Goal: Information Seeking & Learning: Find specific fact

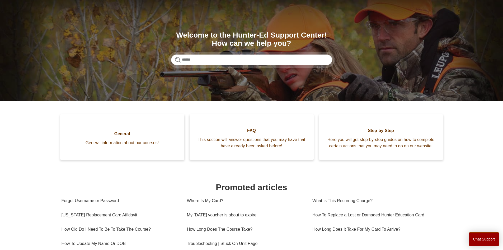
scroll to position [53, 0]
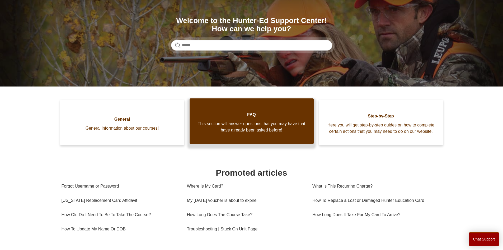
click at [269, 141] on link "FAQ This section will answer questions that you may have that have already been…" at bounding box center [252, 120] width 124 height 45
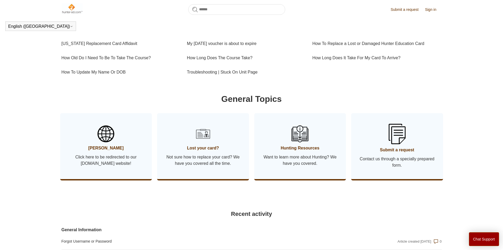
scroll to position [197, 0]
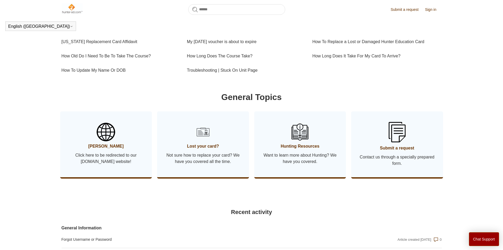
click at [120, 162] on span "Click here to be redirected to our [DOMAIN_NAME] website!" at bounding box center [106, 158] width 76 height 13
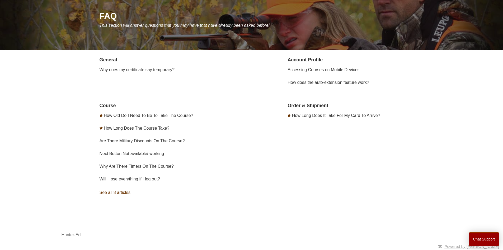
scroll to position [61, 0]
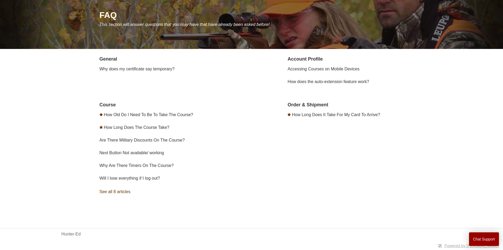
click at [118, 193] on link "See all 8 articles" at bounding box center [177, 191] width 154 height 14
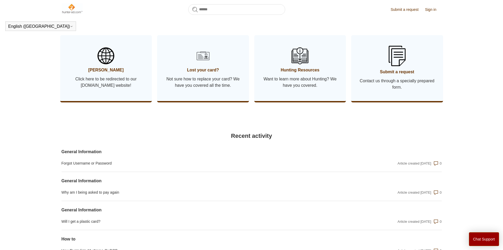
scroll to position [276, 0]
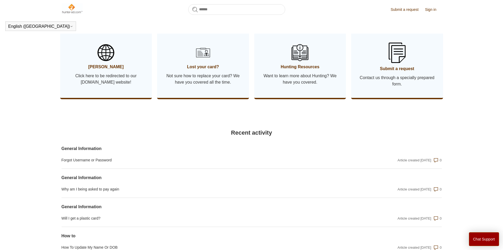
click at [239, 98] on link "Lost your card? Not sure how to replace your card? We have you covered all the …" at bounding box center [203, 65] width 92 height 66
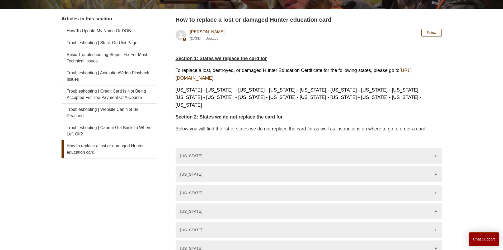
scroll to position [144, 0]
